Goal: Task Accomplishment & Management: Use online tool/utility

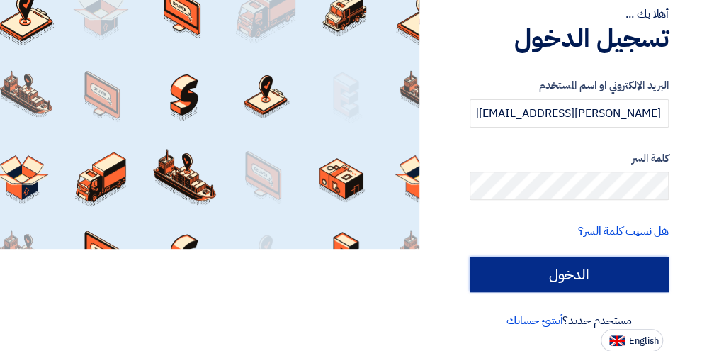
click at [619, 278] on input "الدخول" at bounding box center [569, 274] width 199 height 35
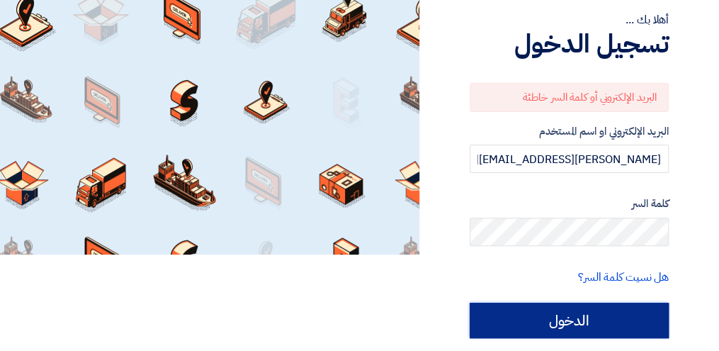
scroll to position [102, 0]
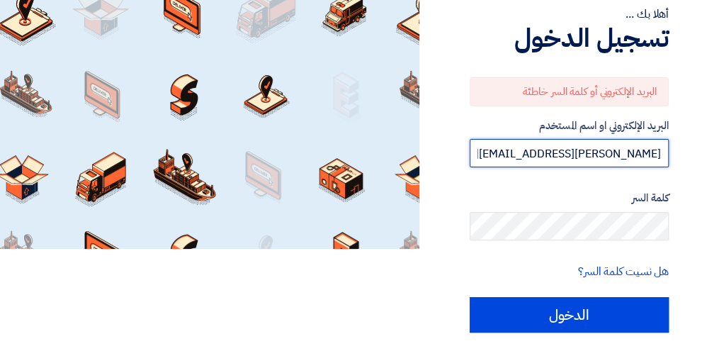
drag, startPoint x: 572, startPoint y: 151, endPoint x: 690, endPoint y: 111, distance: 125.0
click at [690, 111] on div "أهلا بك ... تسجيل الدخول البريد الإلكتروني أو كلمة السر خاطئة البريد الإلكتروني…" at bounding box center [569, 145] width 278 height 494
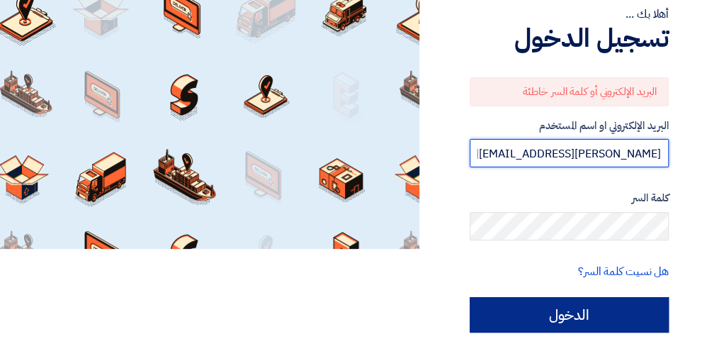
type input "[PERSON_NAME][EMAIL_ADDRESS][PERSON_NAME][DOMAIN_NAME]"
click at [563, 309] on input "الدخول" at bounding box center [569, 314] width 199 height 35
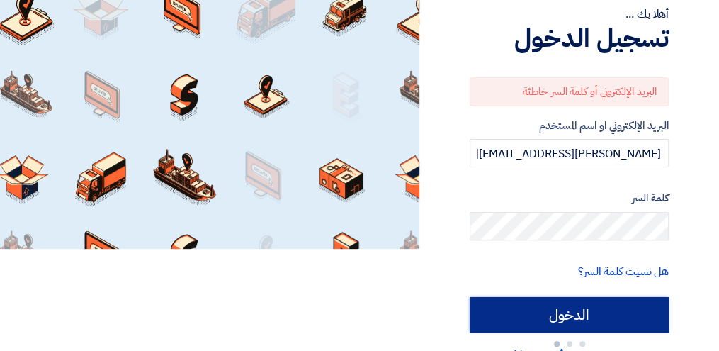
type input "Sign in"
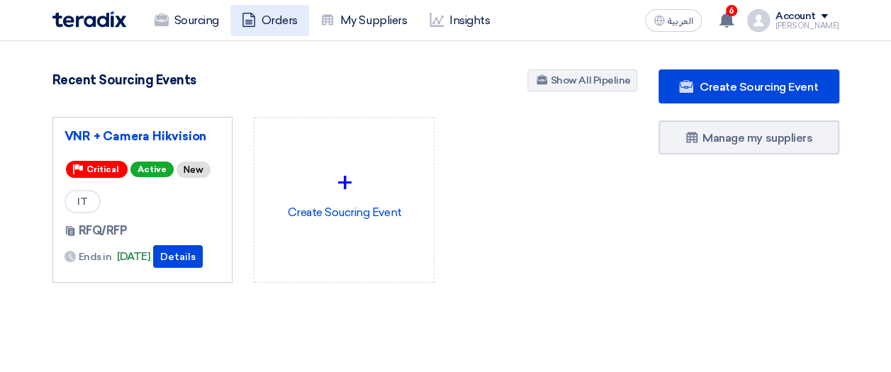
click at [277, 25] on link "Orders" at bounding box center [269, 20] width 79 height 31
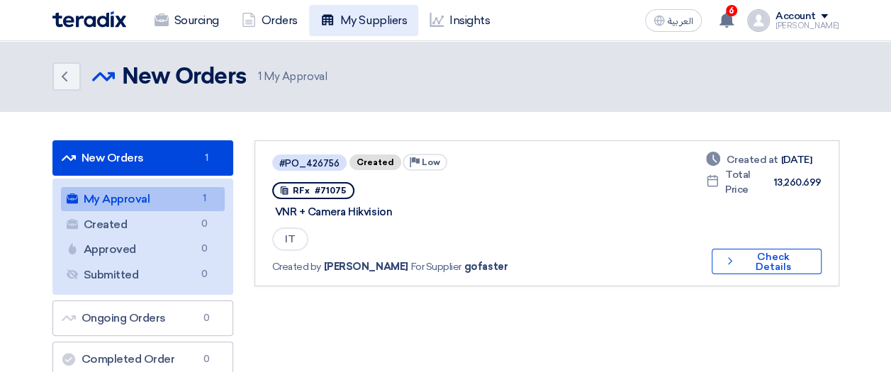
click at [336, 9] on link "My Suppliers" at bounding box center [363, 20] width 109 height 31
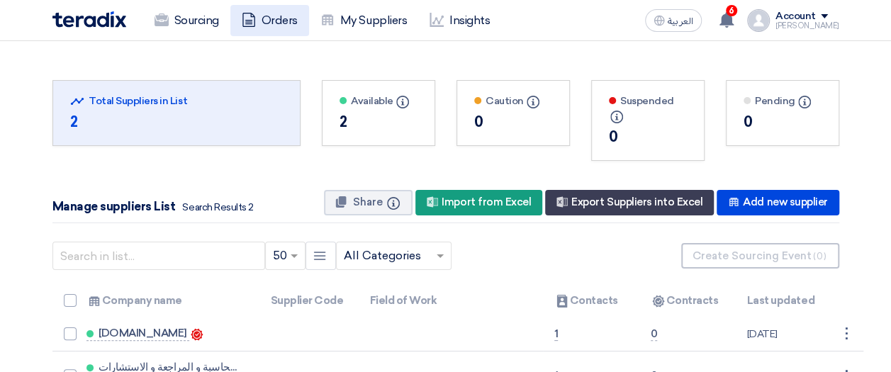
click at [278, 21] on link "Orders" at bounding box center [269, 20] width 79 height 31
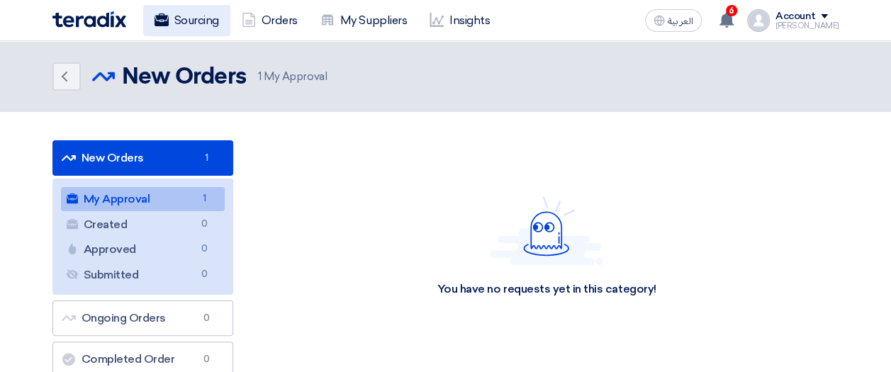
click at [204, 15] on link "Sourcing" at bounding box center [186, 20] width 87 height 31
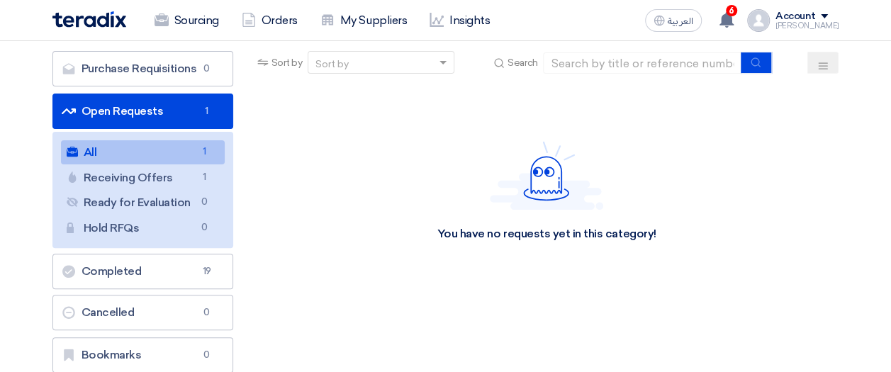
scroll to position [96, 0]
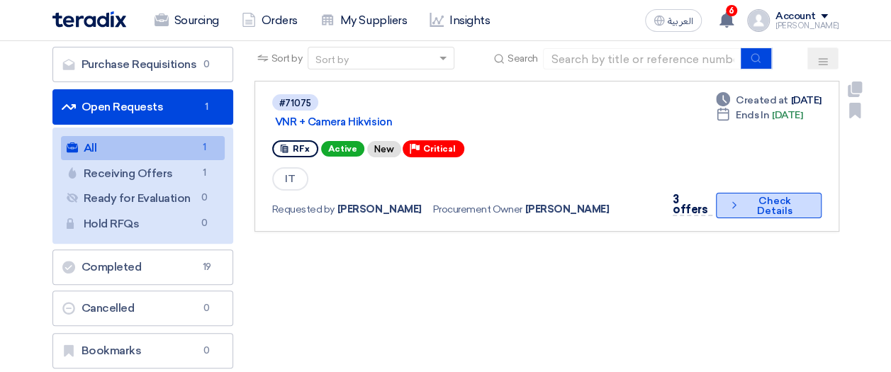
click at [729, 206] on button "Check details Check Details" at bounding box center [769, 206] width 106 height 26
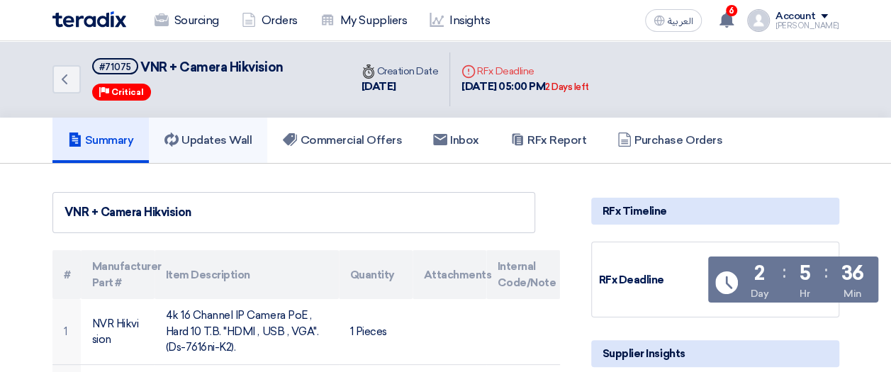
click at [218, 135] on h5 "Updates Wall" at bounding box center [207, 140] width 87 height 14
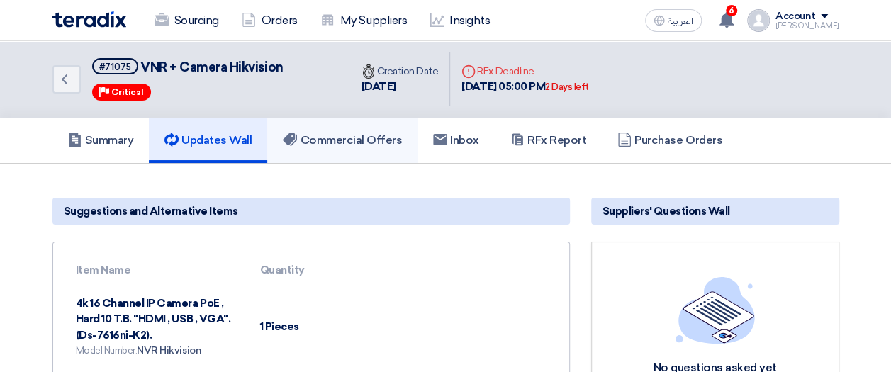
click at [354, 143] on h5 "Commercial Offers" at bounding box center [342, 140] width 119 height 14
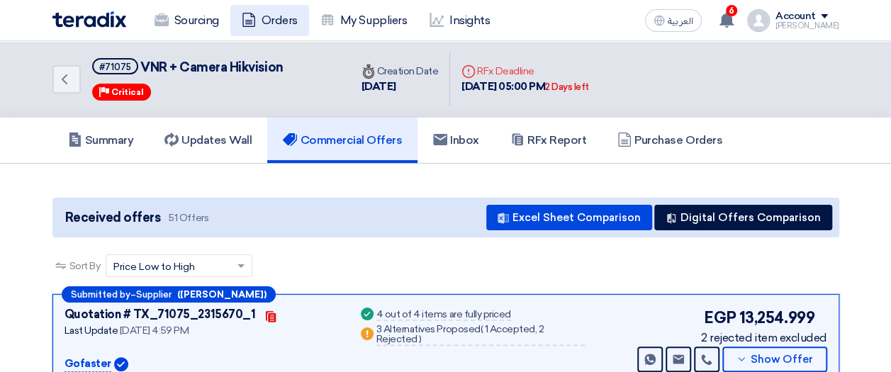
click at [264, 21] on link "Orders" at bounding box center [269, 20] width 79 height 31
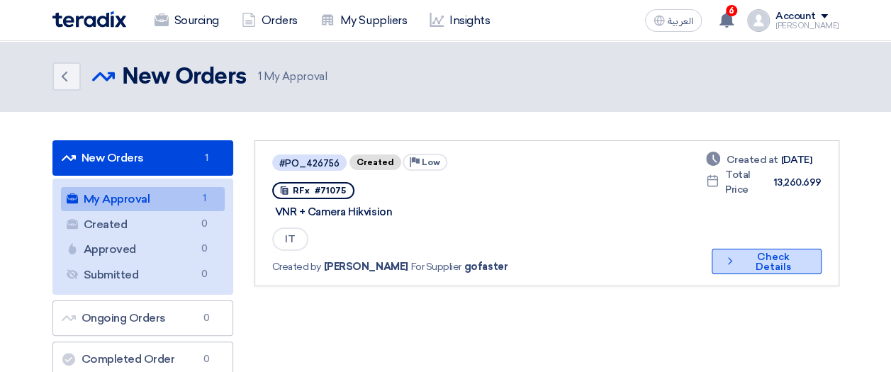
click at [729, 256] on button "Check details Check Details" at bounding box center [765, 262] width 109 height 26
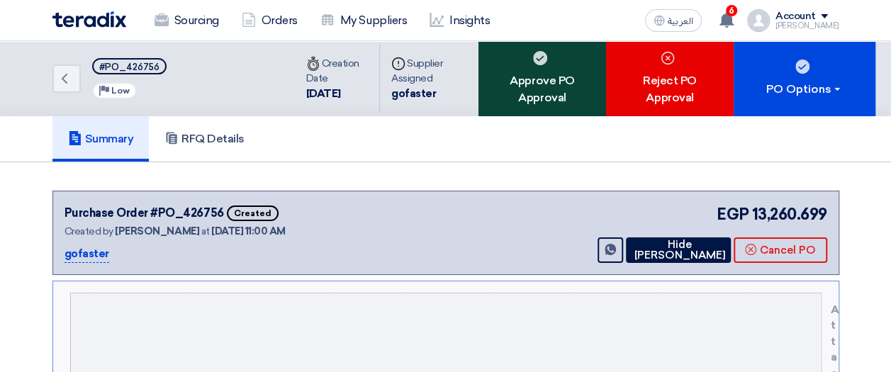
click at [531, 76] on div "Approve PO Approval" at bounding box center [542, 78] width 128 height 75
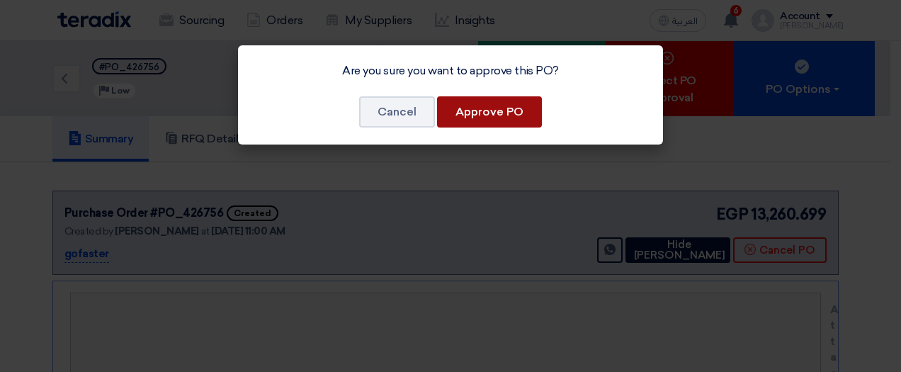
click at [459, 112] on button "Approve PO" at bounding box center [489, 111] width 105 height 31
